Goal: Check status

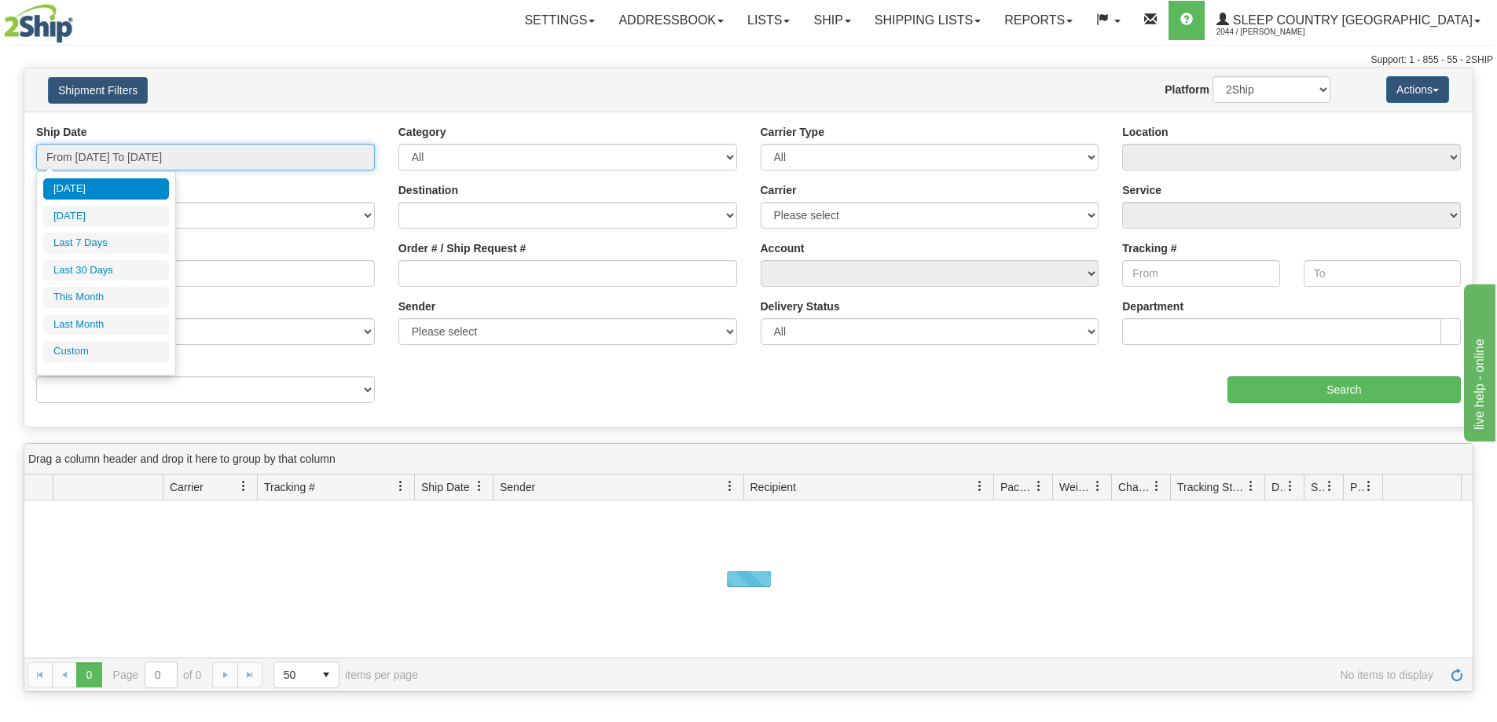
click at [201, 154] on input "From [DATE] To [DATE]" at bounding box center [205, 157] width 339 height 27
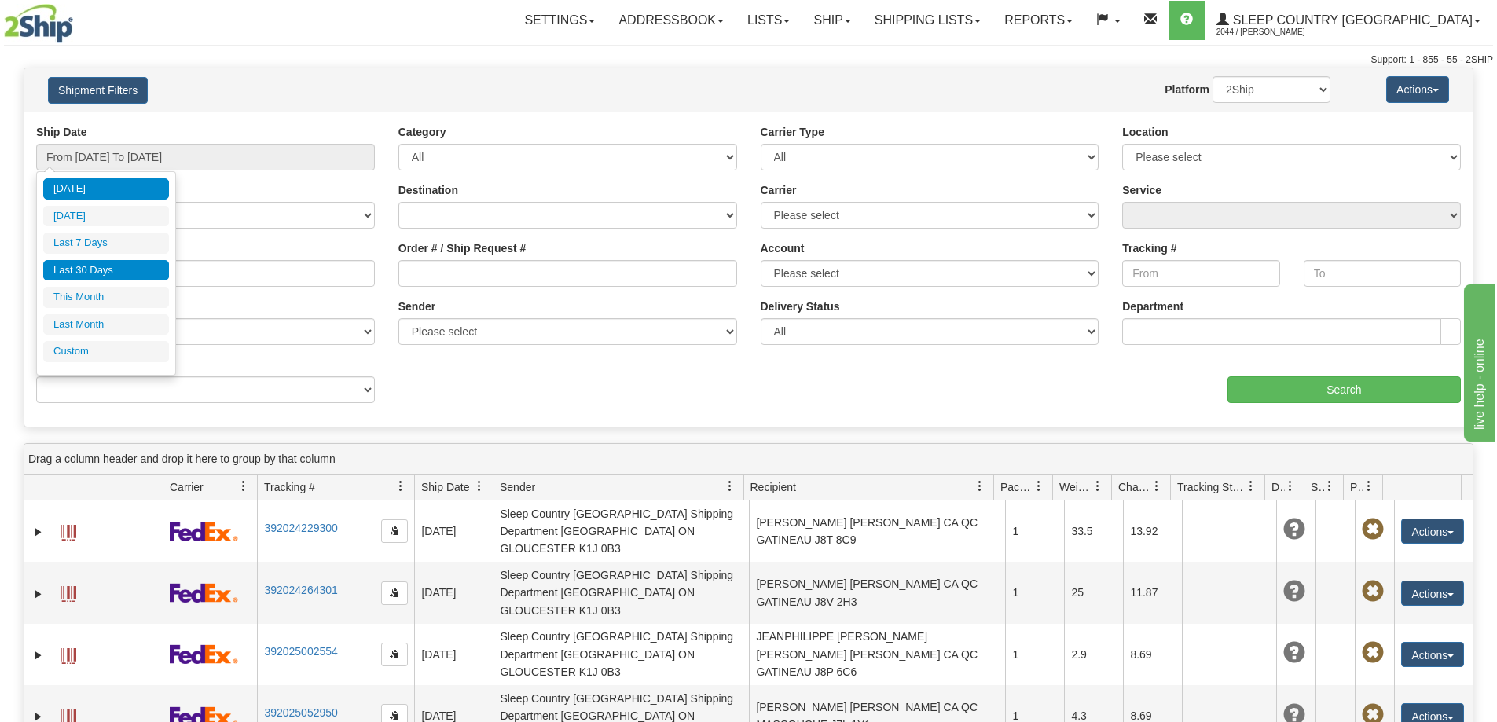
click at [110, 278] on li "Last 30 Days" at bounding box center [106, 270] width 126 height 21
type input "From [DATE] To [DATE]"
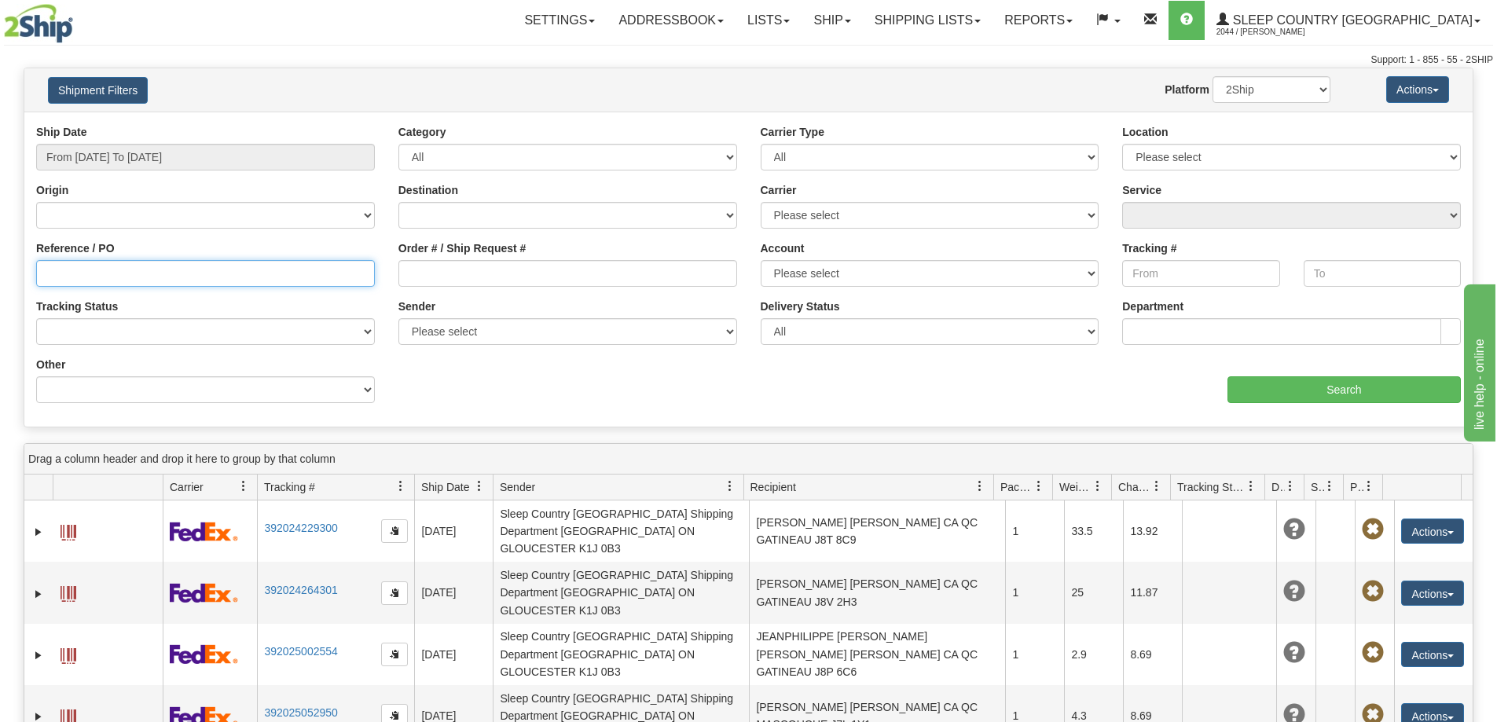
click at [207, 277] on input "Reference / PO" at bounding box center [205, 273] width 339 height 27
paste input "9000H947984"
type input "9000H947984"
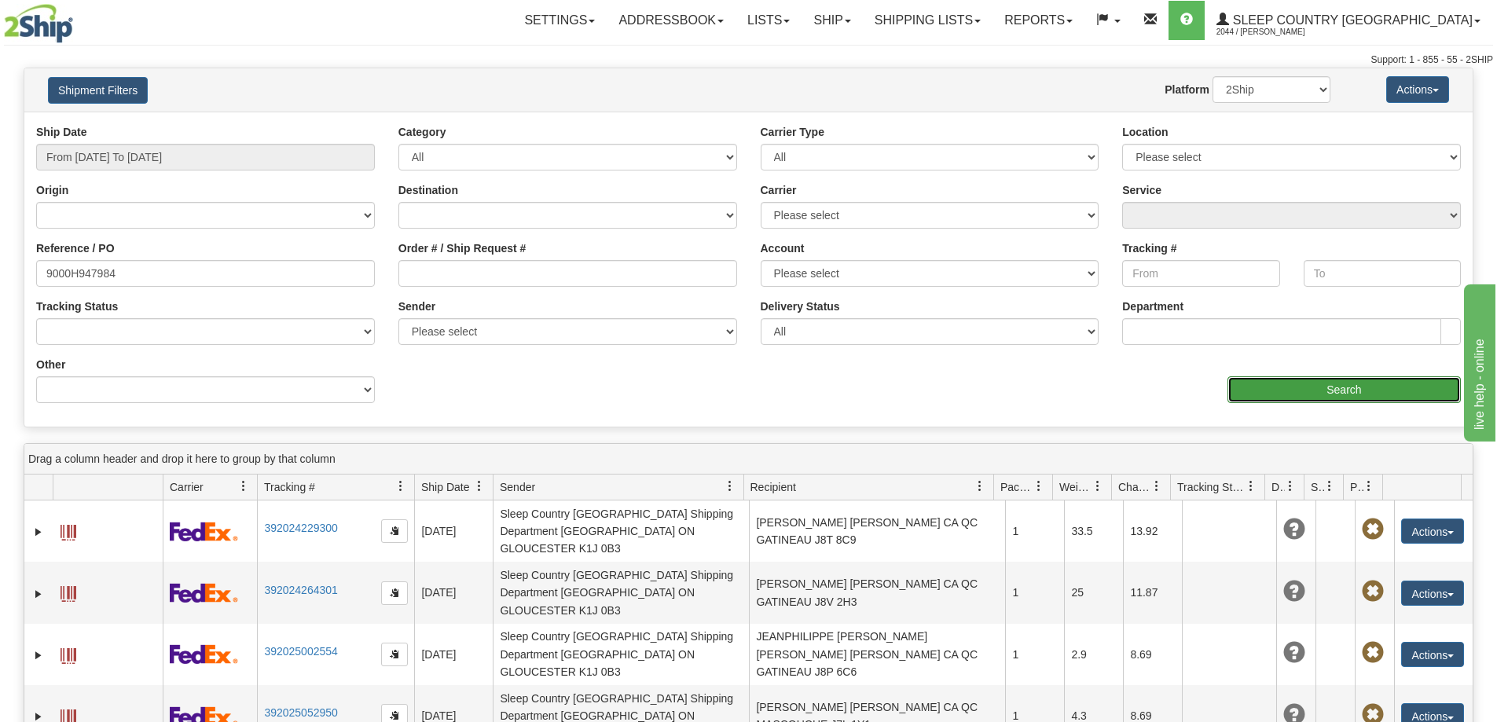
click at [1378, 386] on input "Search" at bounding box center [1344, 389] width 233 height 27
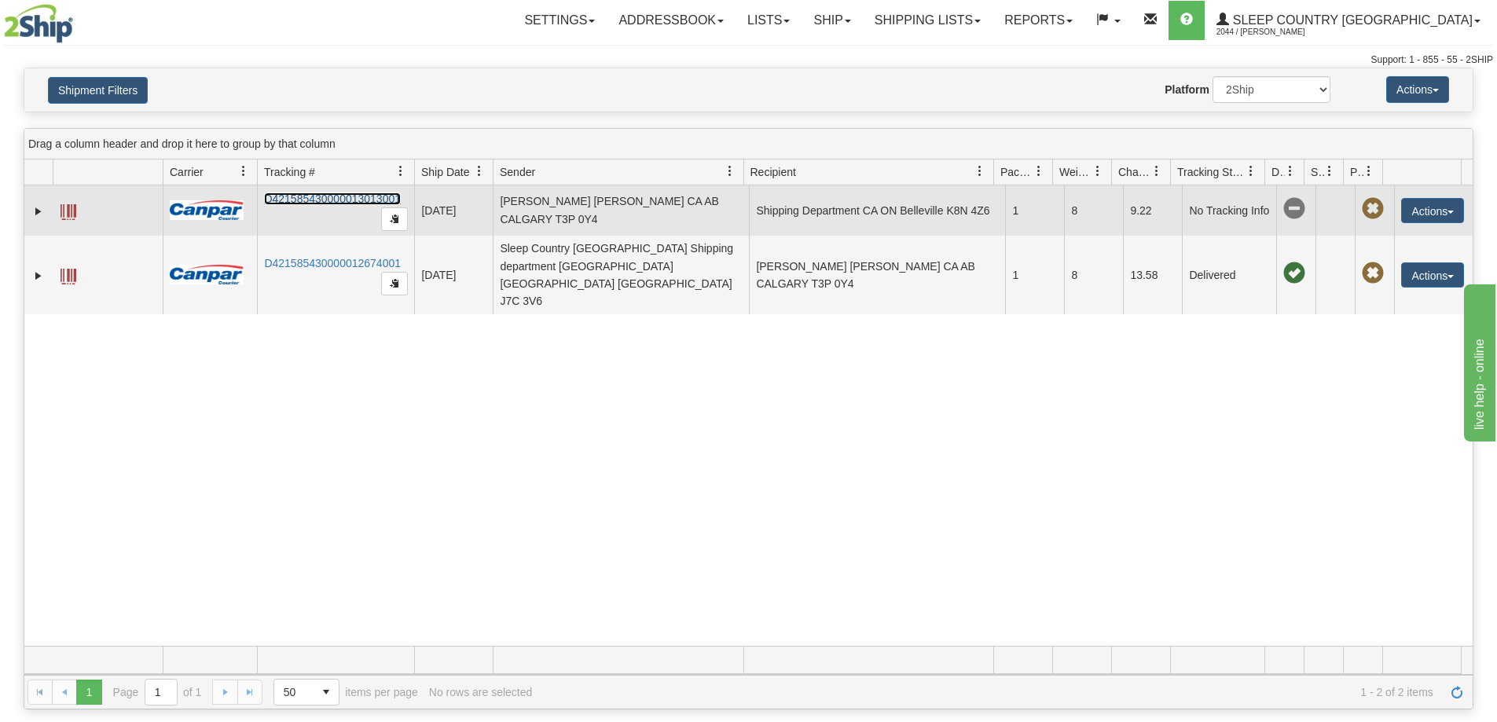
click at [336, 194] on link "D421585430000013013001" at bounding box center [332, 199] width 137 height 13
